Goal: Transaction & Acquisition: Book appointment/travel/reservation

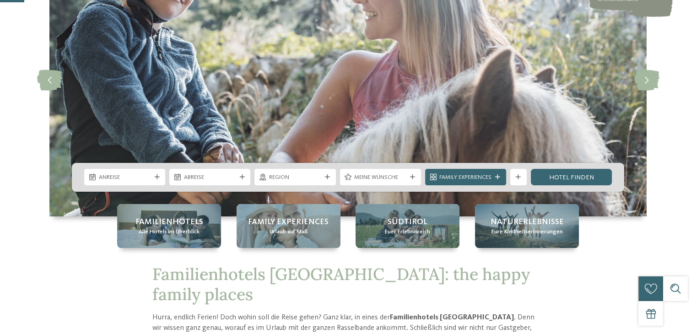
scroll to position [150, 0]
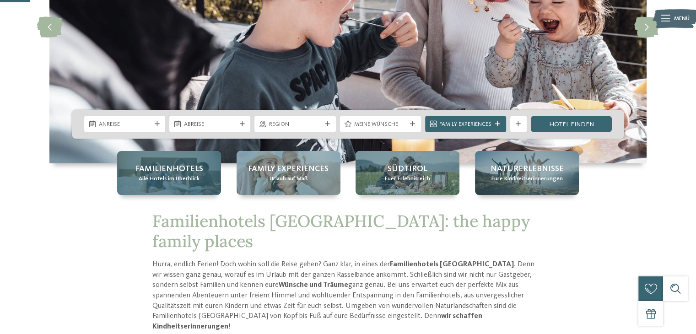
click at [161, 173] on span "Familienhotels" at bounding box center [169, 168] width 68 height 11
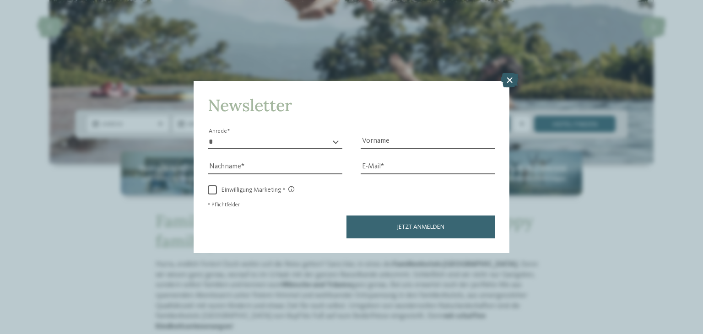
click at [509, 83] on icon at bounding box center [510, 80] width 18 height 15
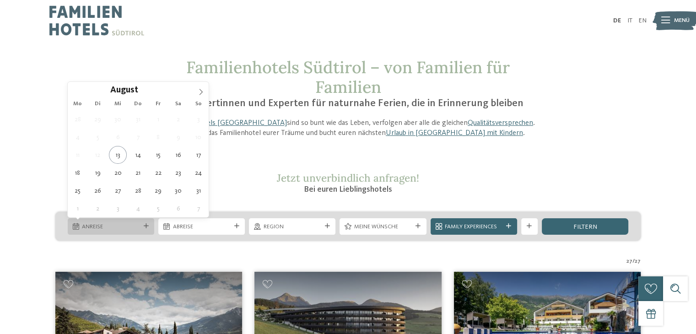
click at [129, 226] on span "Anreise" at bounding box center [111, 227] width 58 height 8
click at [200, 89] on icon at bounding box center [201, 92] width 6 height 6
type div "14.09.2025"
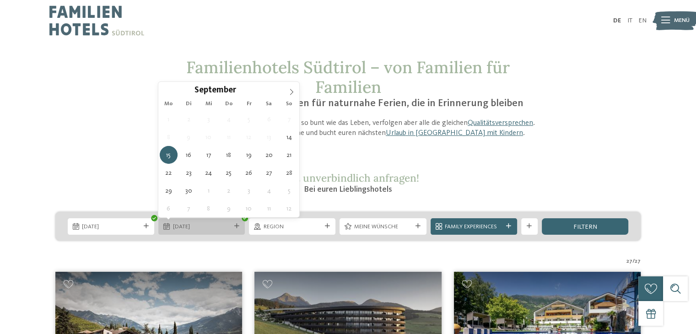
click at [216, 227] on span "15.09.2025" at bounding box center [202, 227] width 58 height 8
type div "16.09.2025"
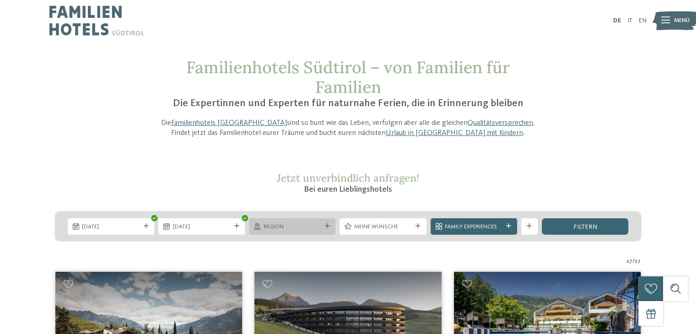
click at [313, 233] on div "Region" at bounding box center [292, 226] width 87 height 16
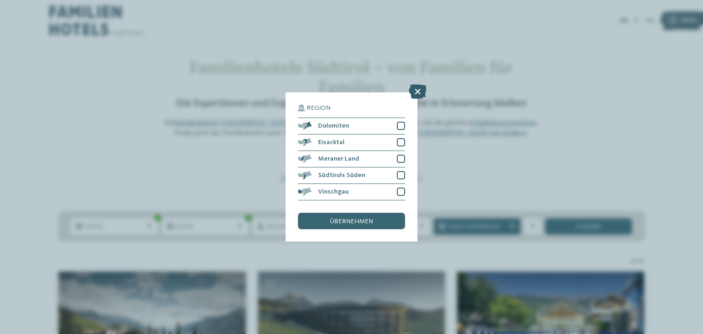
click at [416, 90] on icon at bounding box center [418, 91] width 18 height 15
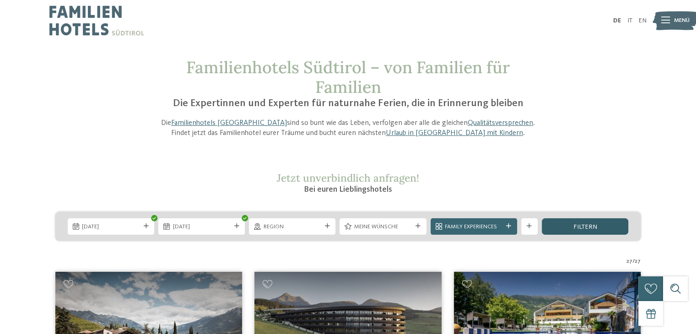
click at [590, 224] on span "filtern" at bounding box center [585, 227] width 24 height 6
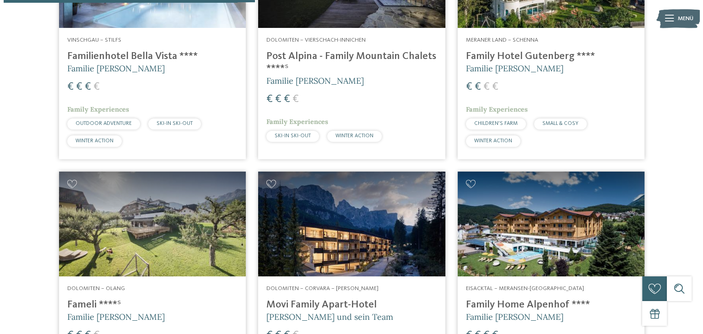
scroll to position [929, 0]
